Goal: Task Accomplishment & Management: Manage account settings

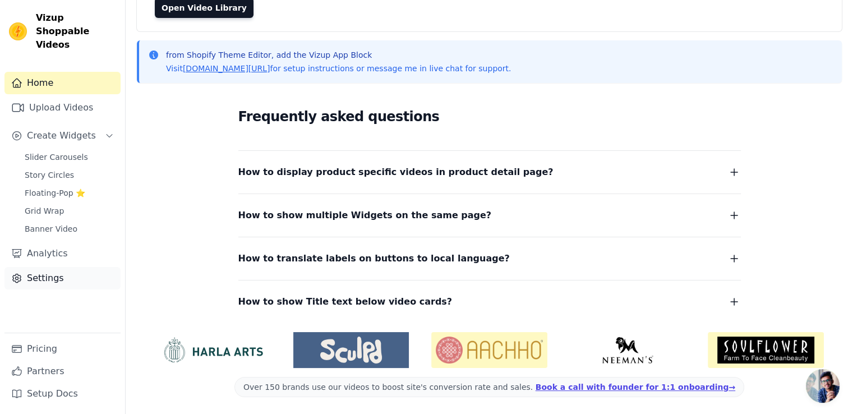
scroll to position [119, 0]
click at [44, 267] on link "Settings" at bounding box center [62, 278] width 116 height 22
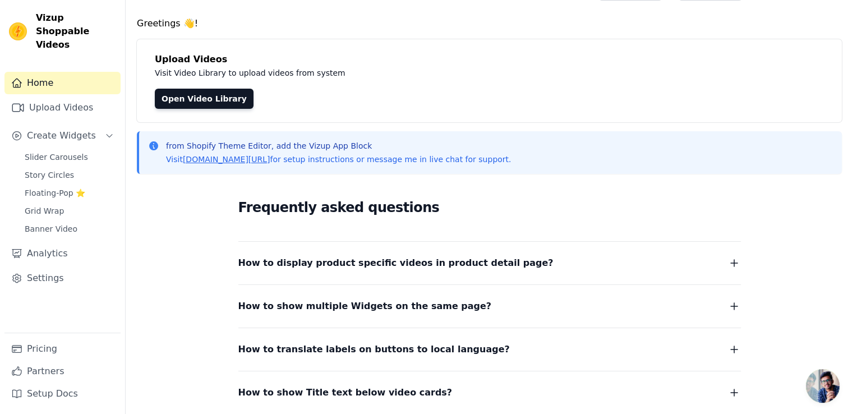
scroll to position [0, 0]
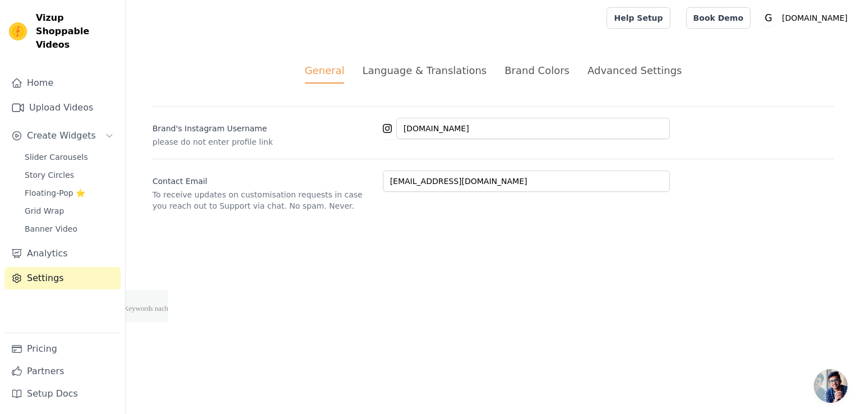
click at [625, 68] on div "Advanced Settings" at bounding box center [635, 70] width 94 height 15
